Goal: Task Accomplishment & Management: Complete application form

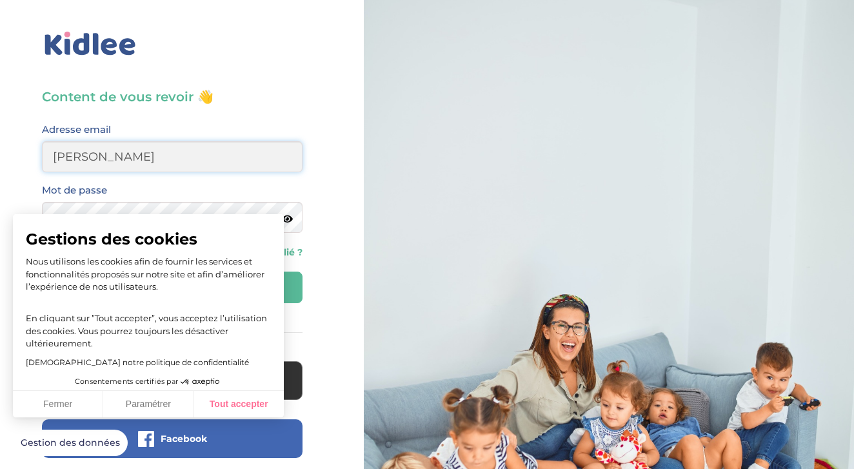
type input "michelle"
click at [239, 411] on button "Tout accepter" at bounding box center [239, 404] width 90 height 27
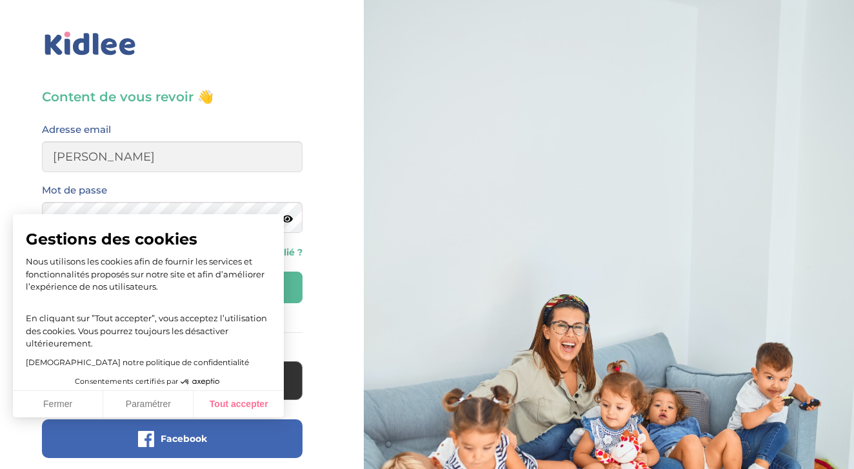
checkbox input "true"
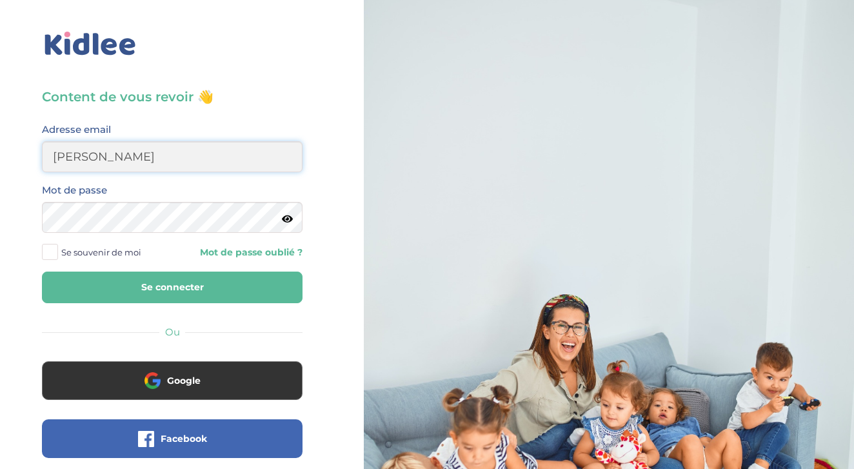
click at [208, 155] on input "michelle" at bounding box center [172, 156] width 261 height 31
click at [208, 155] on input "michelleblanco321@gmail;com" at bounding box center [172, 156] width 261 height 31
type input "michelleblanco321@gmail.com"
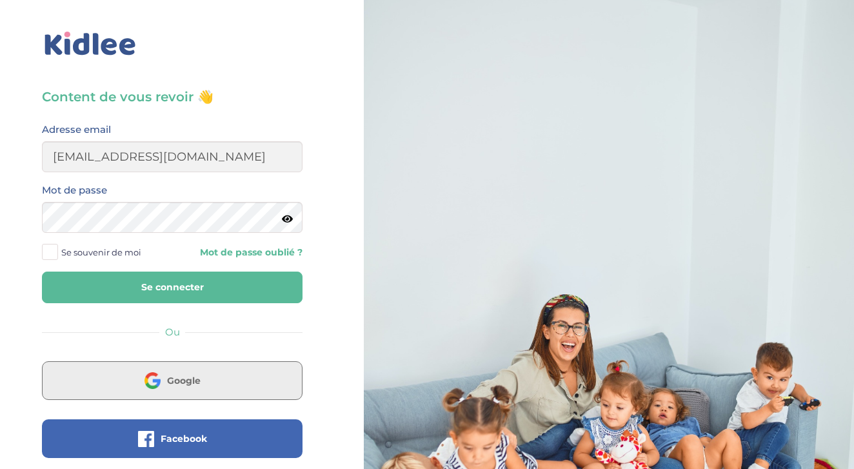
click at [197, 381] on span "Google" at bounding box center [184, 380] width 34 height 13
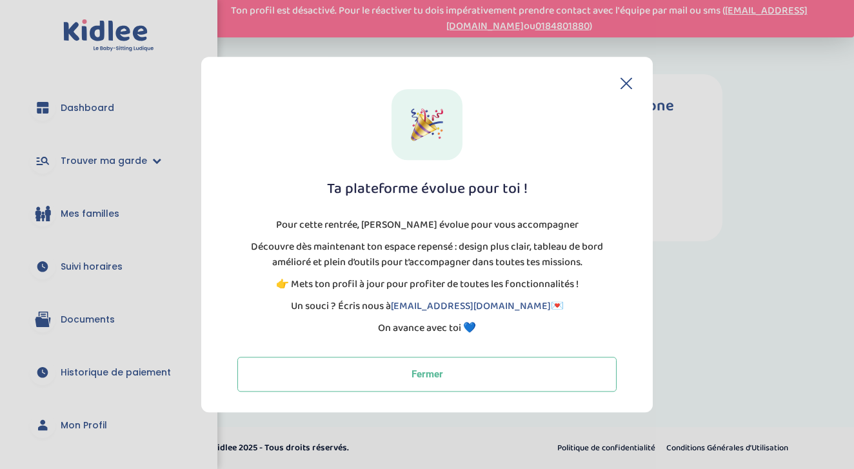
click at [628, 83] on icon at bounding box center [627, 83] width 12 height 12
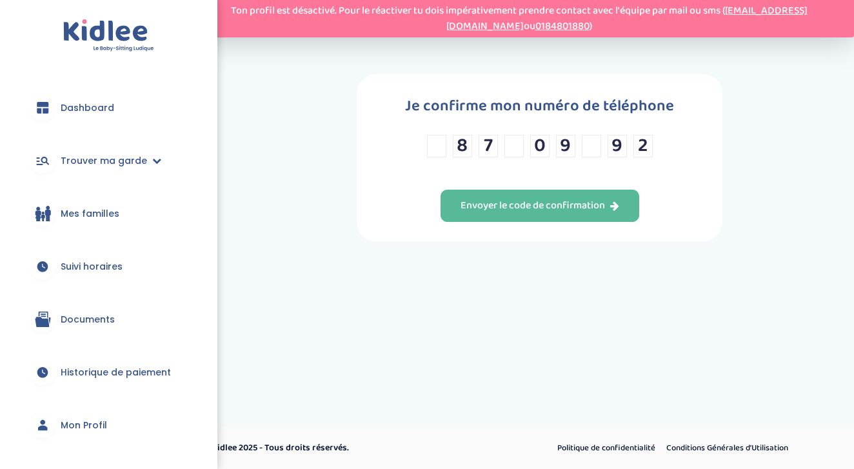
click at [441, 151] on input "text" at bounding box center [436, 146] width 19 height 23
click at [439, 152] on input "text" at bounding box center [436, 146] width 19 height 23
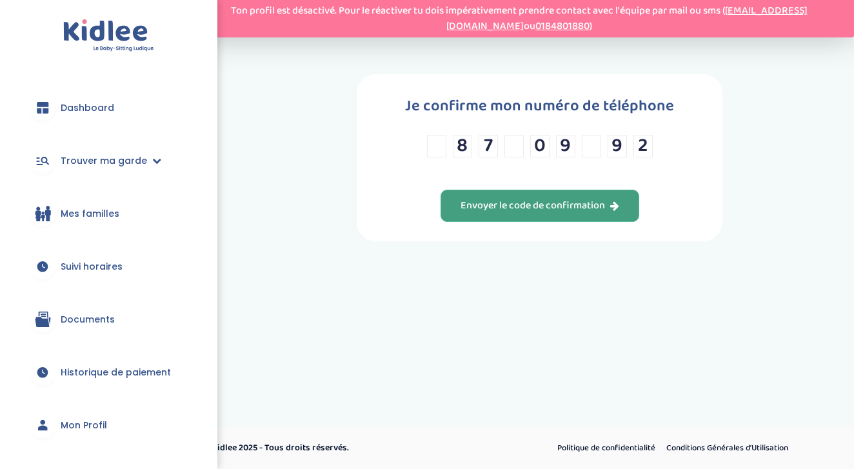
click at [547, 209] on div "Envoyer le code de confirmation" at bounding box center [540, 206] width 159 height 15
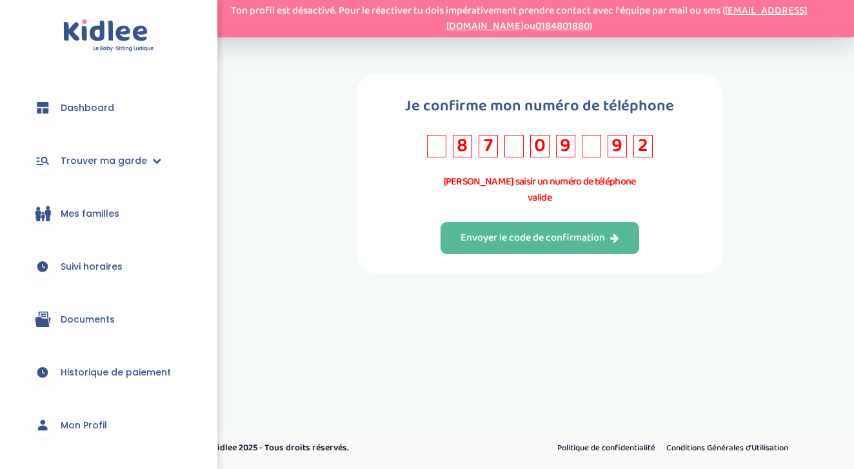
click at [430, 154] on input "text" at bounding box center [436, 146] width 19 height 23
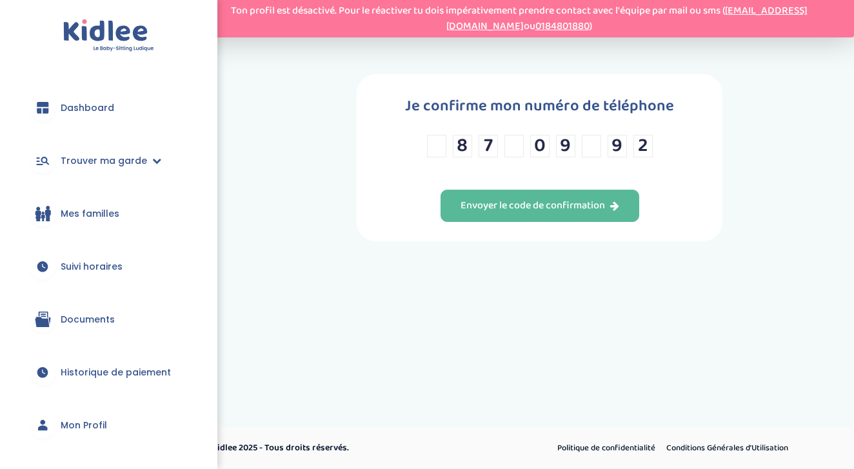
click at [439, 152] on input "text" at bounding box center [436, 146] width 19 height 23
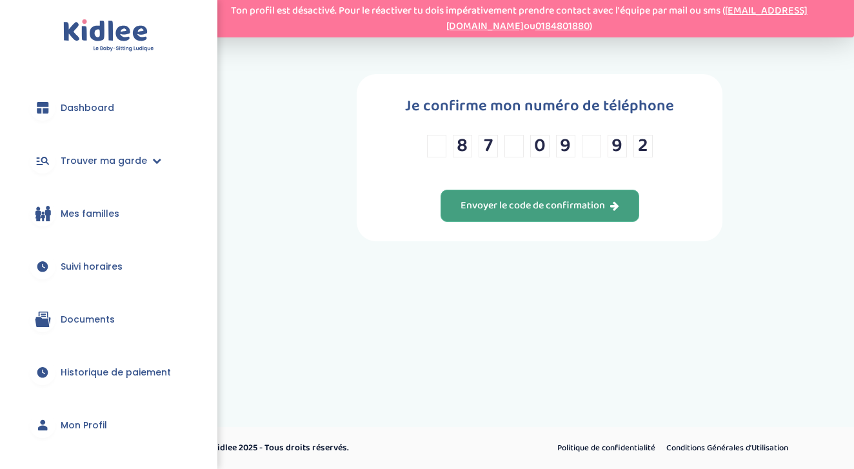
click at [486, 222] on button "Envoyer le code de confirmation" at bounding box center [540, 206] width 199 height 32
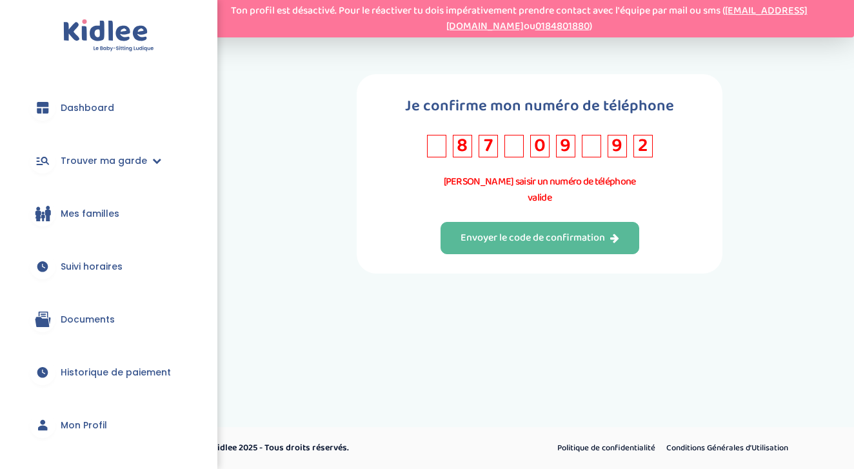
click at [66, 221] on link "Mes familles" at bounding box center [108, 213] width 179 height 46
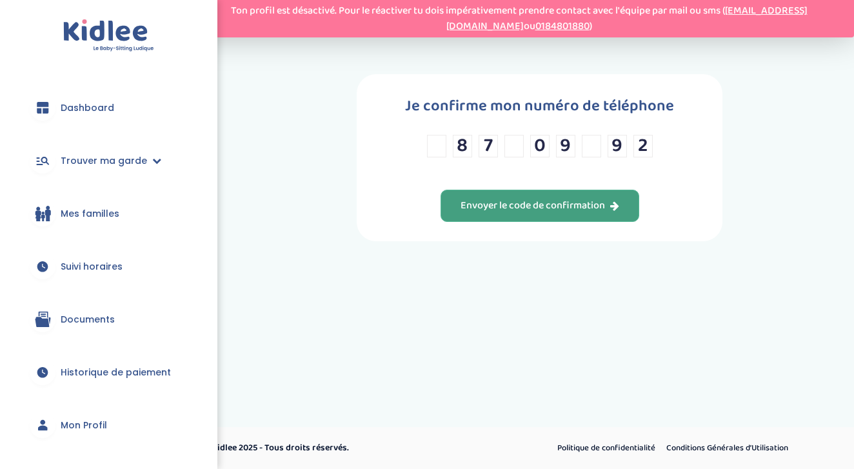
click at [557, 214] on div "Envoyer le code de confirmation" at bounding box center [540, 206] width 159 height 15
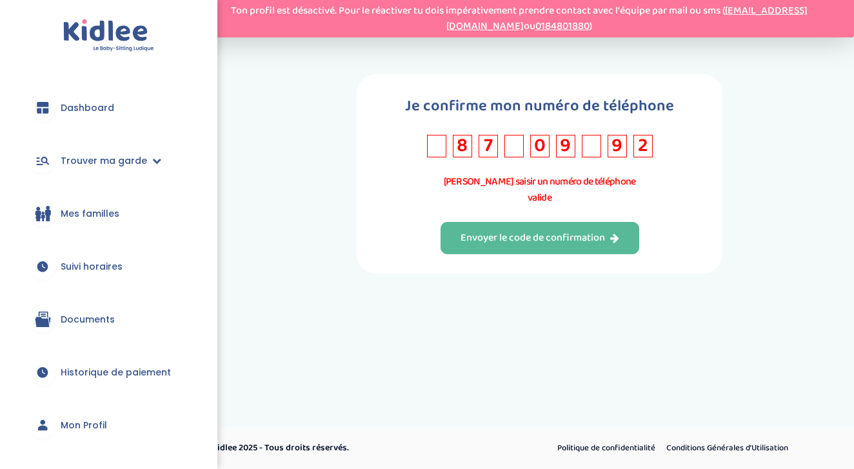
click at [99, 112] on span "Dashboard" at bounding box center [88, 108] width 54 height 14
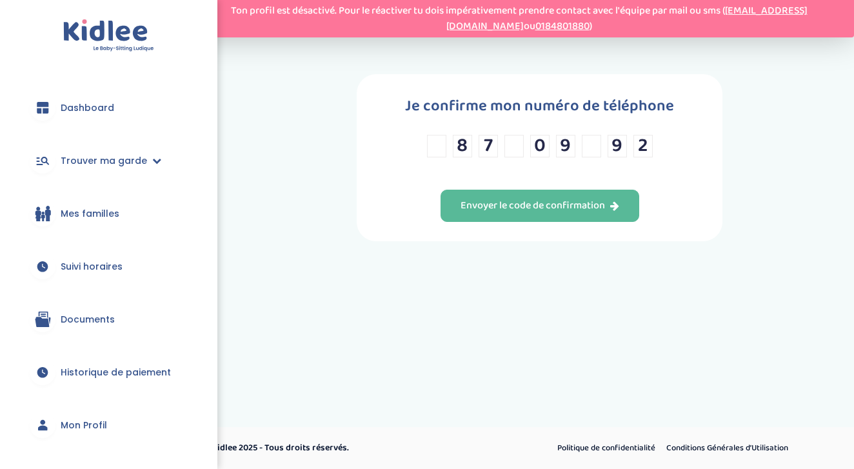
click at [432, 157] on input "text" at bounding box center [436, 146] width 19 height 23
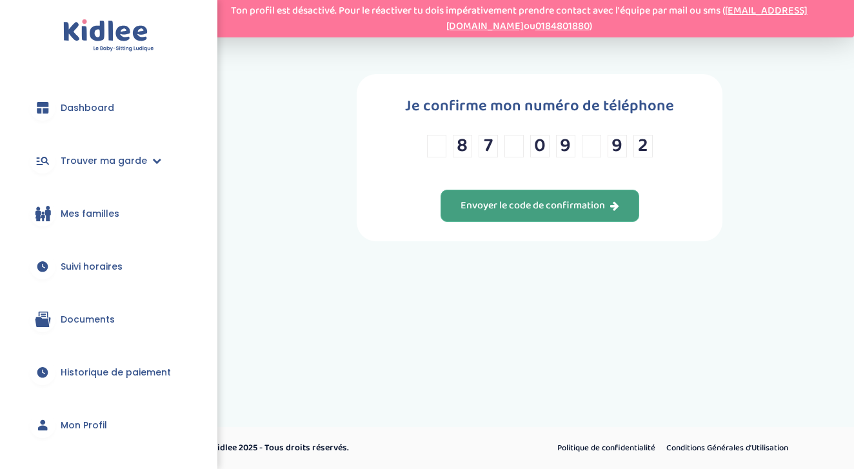
click at [498, 214] on div "Envoyer le code de confirmation" at bounding box center [540, 206] width 159 height 15
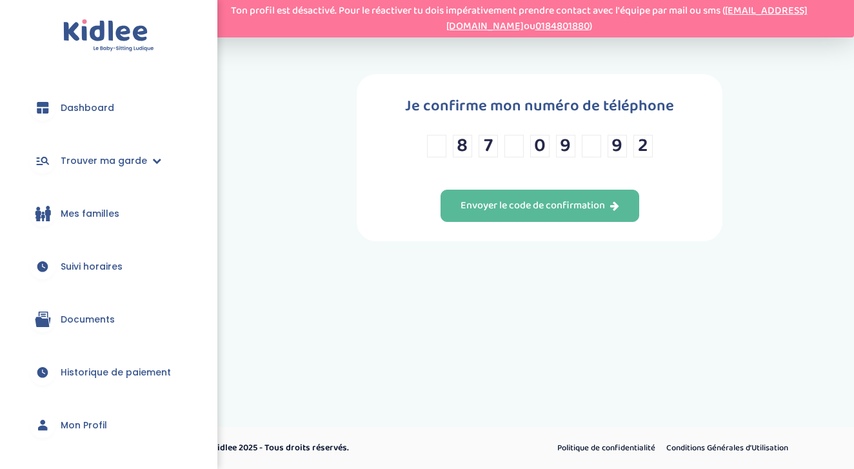
click at [79, 421] on span "Mon Profil" at bounding box center [84, 426] width 46 height 14
